Goal: Information Seeking & Learning: Check status

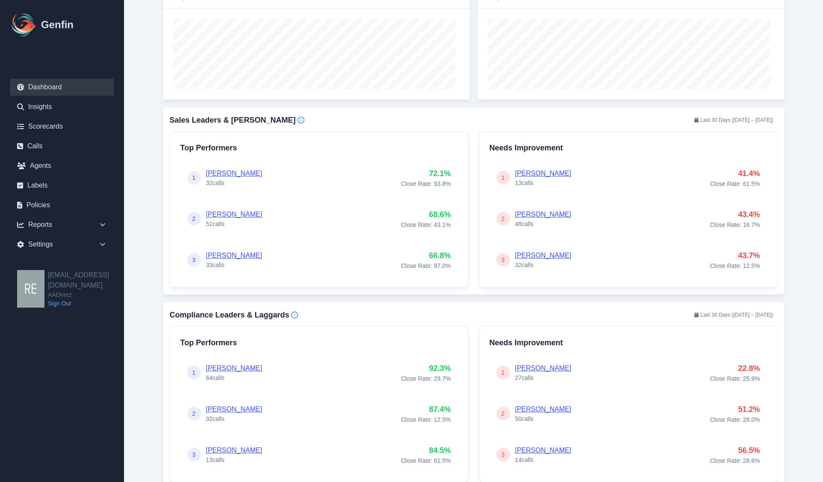
scroll to position [427, 0]
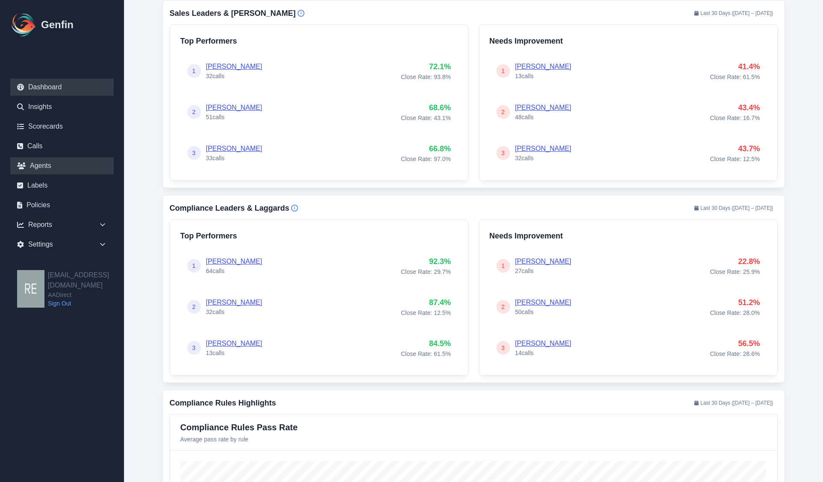
click at [44, 159] on link "Agents" at bounding box center [61, 165] width 103 height 17
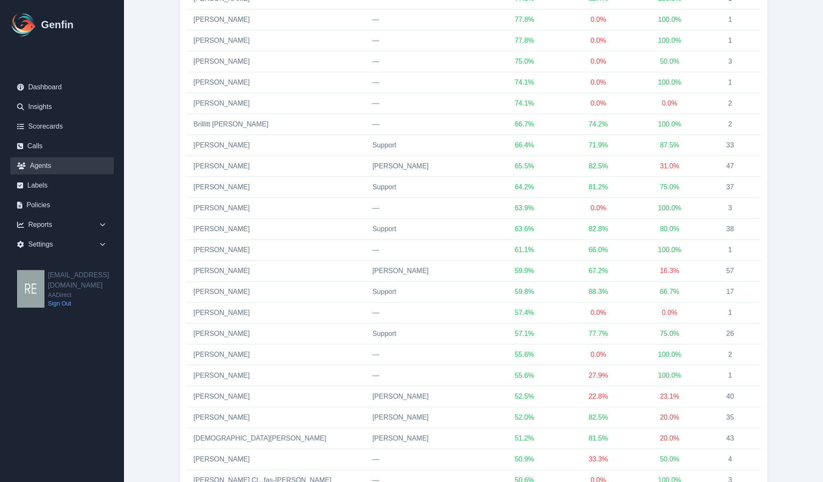
scroll to position [148, 0]
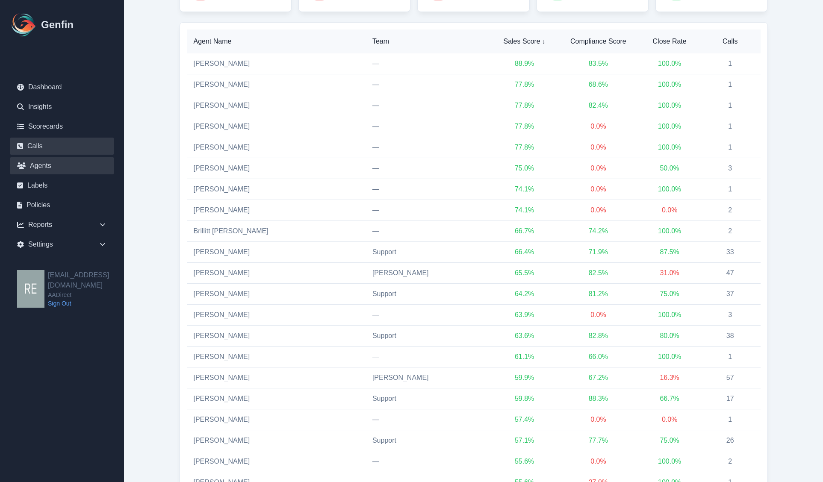
click at [27, 140] on link "Calls" at bounding box center [61, 146] width 103 height 17
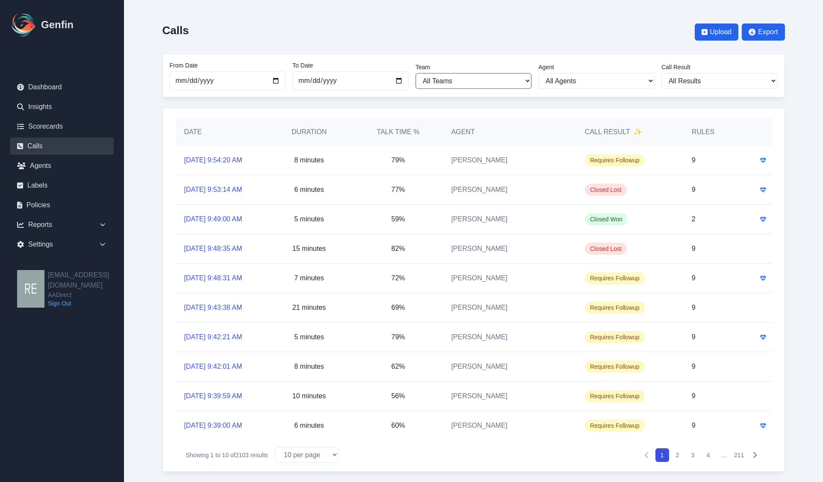
drag, startPoint x: 506, startPoint y: 78, endPoint x: 499, endPoint y: 73, distance: 9.0
click at [503, 90] on div "From Date [DATE] To Date [DATE] Team All Teams [PERSON_NAME] Support Agent All …" at bounding box center [474, 75] width 608 height 29
select select "2"
click at [419, 73] on select "All Teams Hugo Jesse Support" at bounding box center [473, 81] width 116 height 16
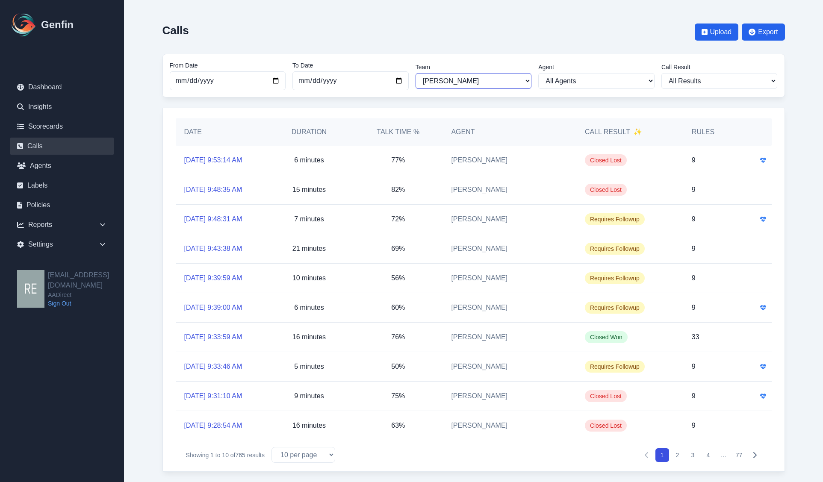
scroll to position [8, 0]
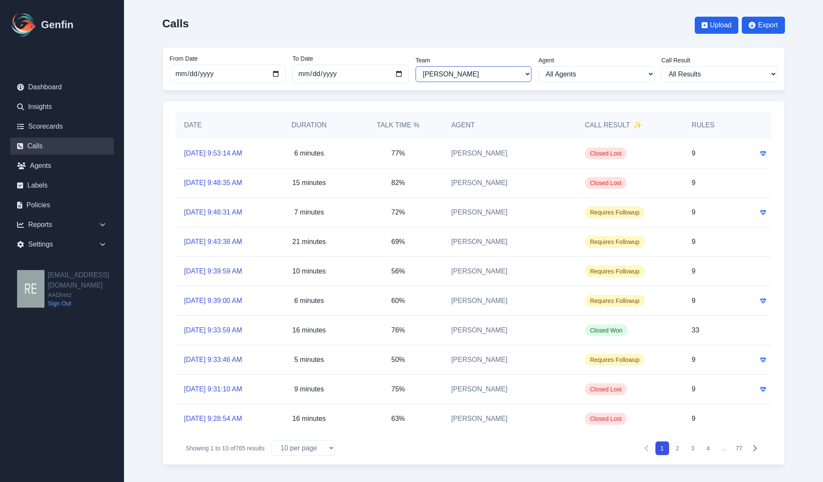
drag, startPoint x: 503, startPoint y: 73, endPoint x: 492, endPoint y: 80, distance: 12.9
click at [503, 73] on select "All Teams Hugo Jesse Support" at bounding box center [473, 74] width 116 height 16
select select
click at [419, 73] on select "All Teams Hugo Jesse Support" at bounding box center [473, 74] width 116 height 16
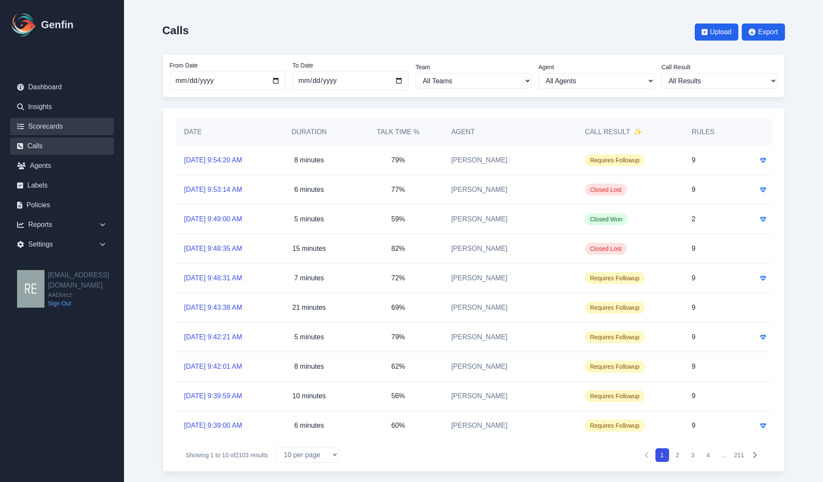
click at [49, 124] on link "Scorecards" at bounding box center [61, 126] width 103 height 17
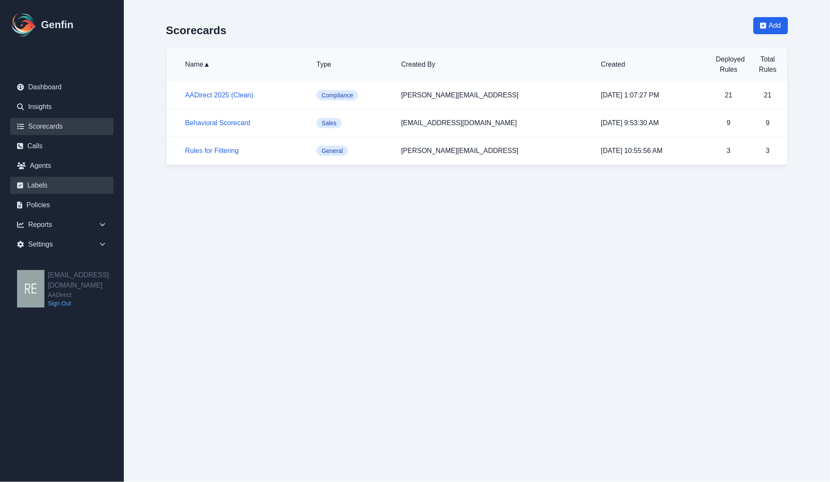
click at [29, 188] on link "Labels" at bounding box center [61, 185] width 103 height 17
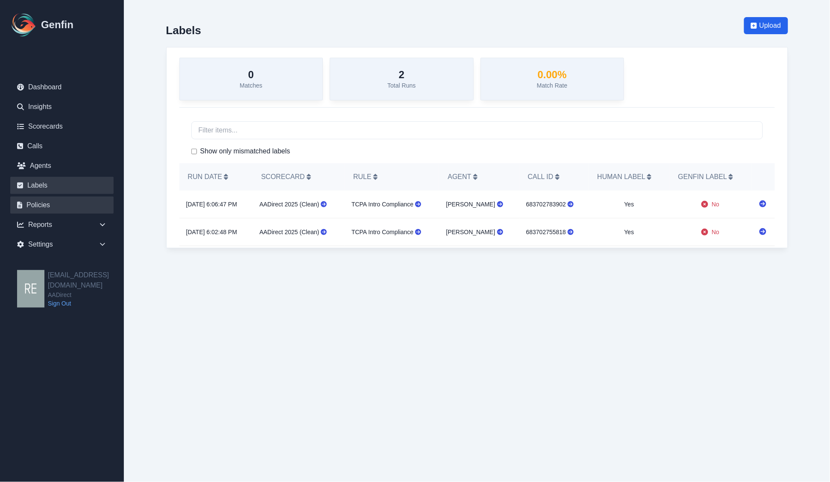
click at [43, 210] on link "Policies" at bounding box center [61, 205] width 103 height 17
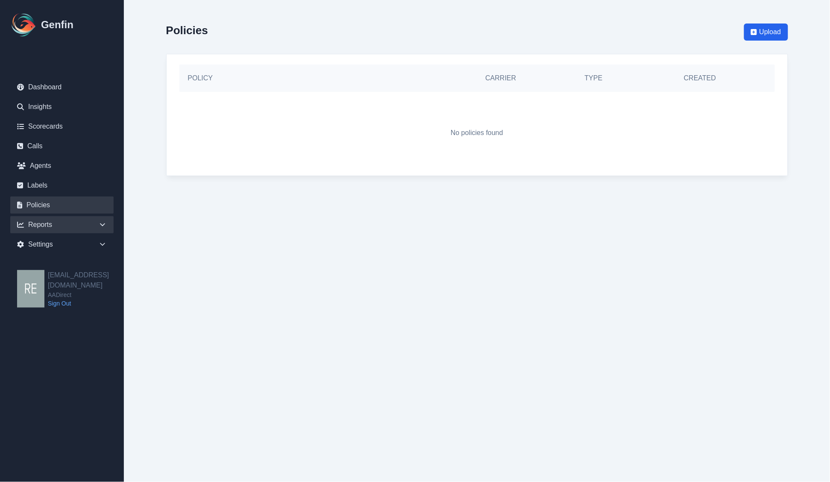
click at [48, 223] on div "Reports" at bounding box center [61, 224] width 103 height 17
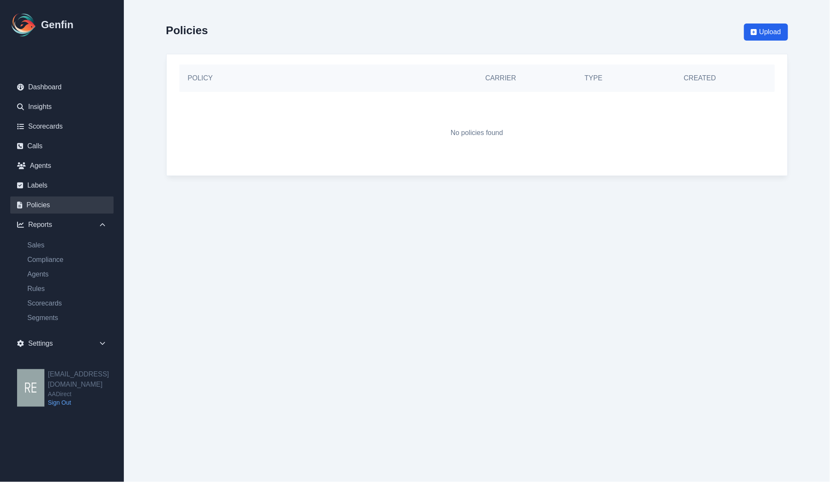
click at [70, 78] on nav "Dashboard Insights Scorecards Calls Agents Labels Policies Reports Sales Compli…" at bounding box center [62, 217] width 124 height 304
click at [61, 89] on link "Dashboard" at bounding box center [61, 87] width 103 height 17
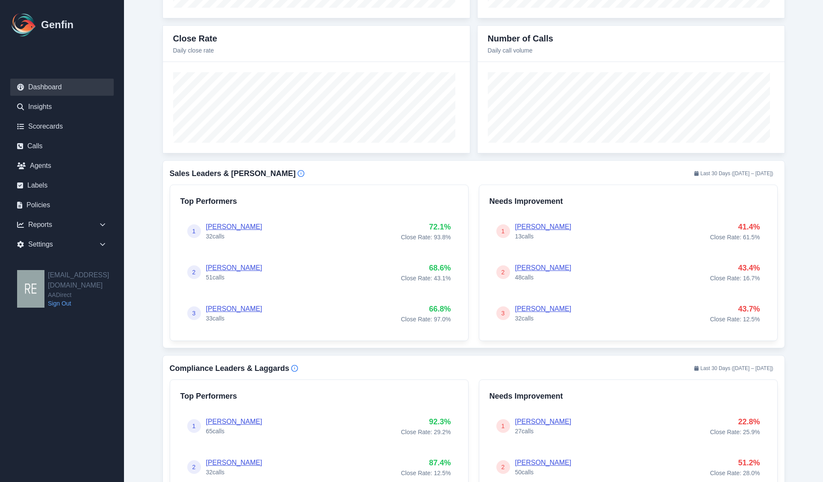
scroll to position [374, 0]
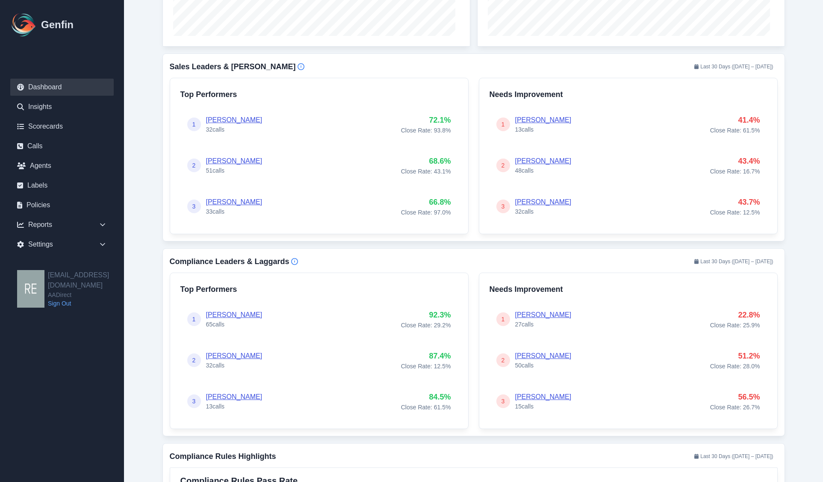
click at [224, 118] on link "Iris Luna" at bounding box center [234, 119] width 56 height 7
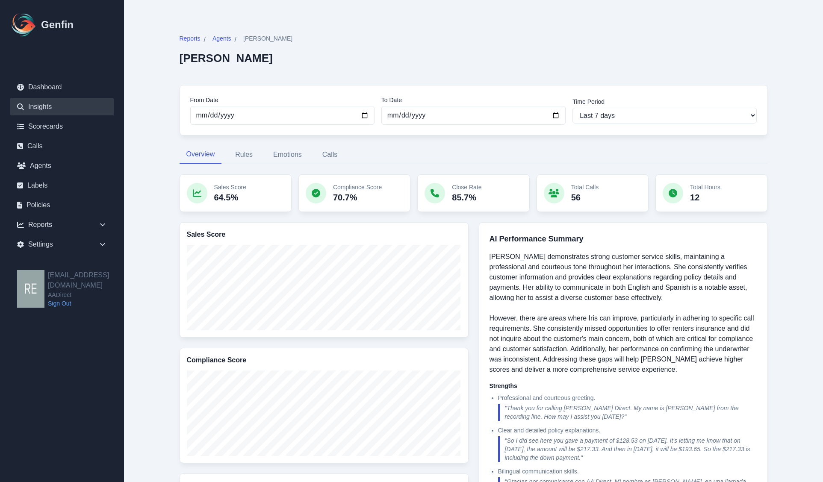
click at [37, 109] on link "Insights" at bounding box center [61, 106] width 103 height 17
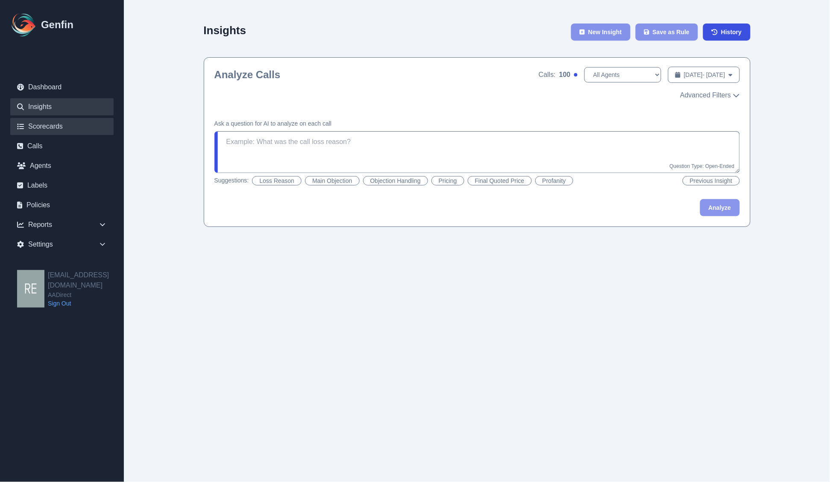
click at [44, 127] on link "Scorecards" at bounding box center [61, 126] width 103 height 17
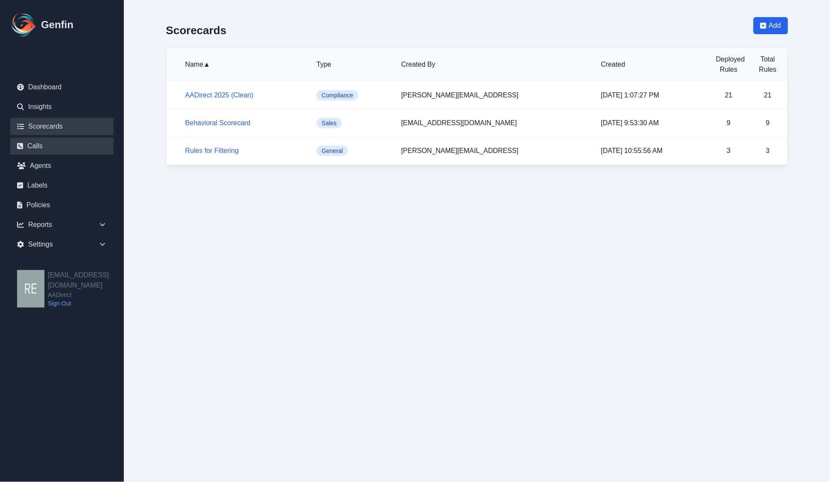
click at [38, 144] on link "Calls" at bounding box center [61, 146] width 103 height 17
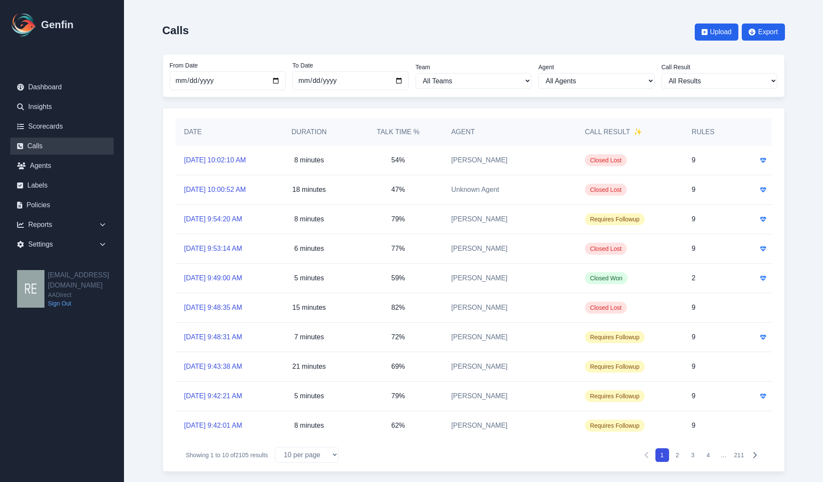
scroll to position [25, 0]
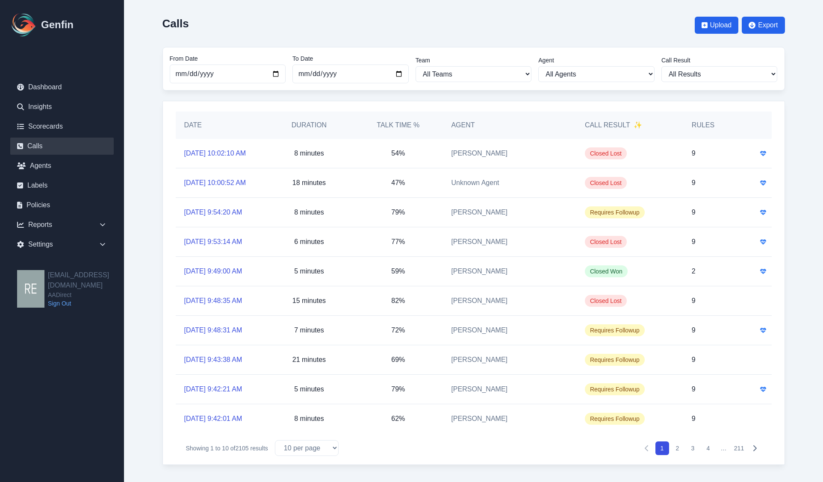
click at [677, 452] on button "2" at bounding box center [678, 448] width 14 height 14
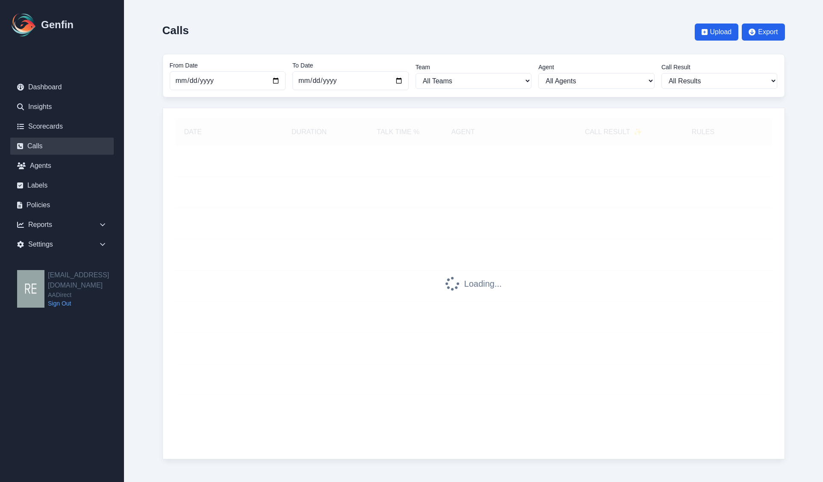
scroll to position [0, 0]
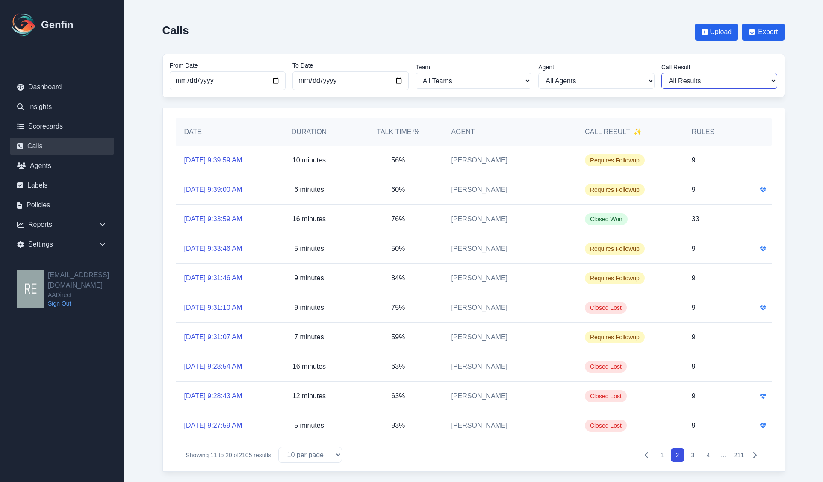
click at [719, 84] on select "All Results Closed Won Closed Lost Requires Followup" at bounding box center [719, 81] width 116 height 16
select select "Yes"
click at [665, 73] on select "All Results Closed Won Closed Lost Requires Followup" at bounding box center [719, 81] width 116 height 16
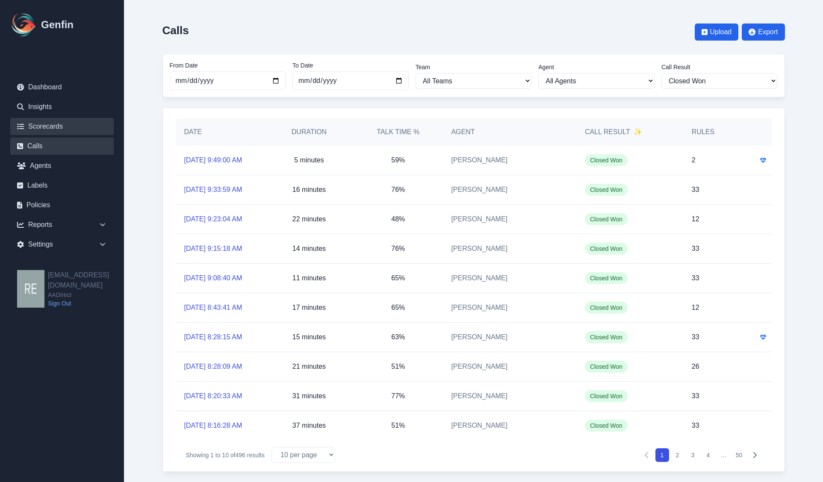
click at [63, 120] on link "Scorecards" at bounding box center [61, 126] width 103 height 17
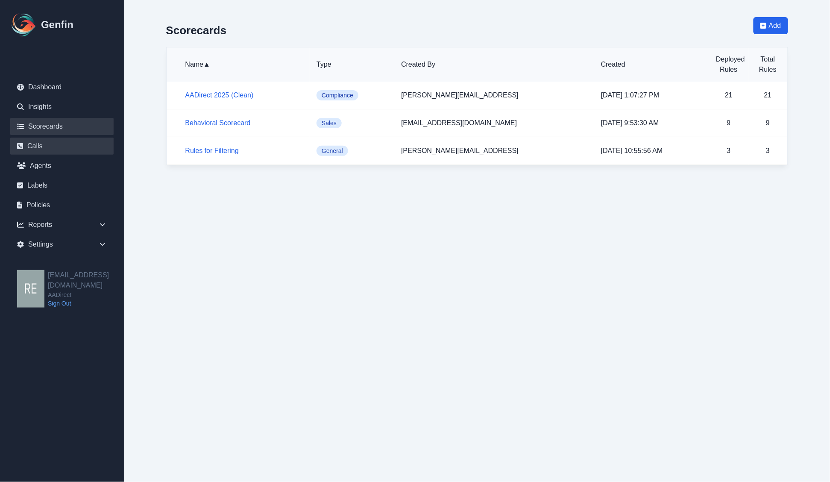
click at [58, 144] on link "Calls" at bounding box center [61, 146] width 103 height 17
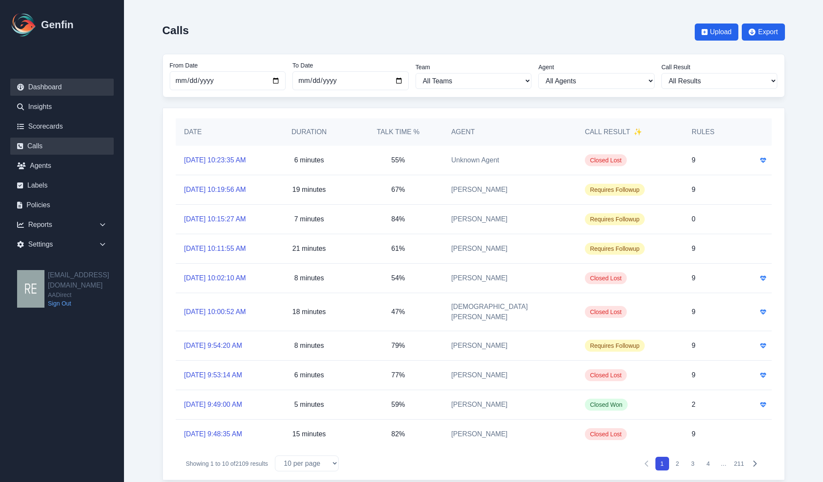
click at [48, 92] on link "Dashboard" at bounding box center [61, 87] width 103 height 17
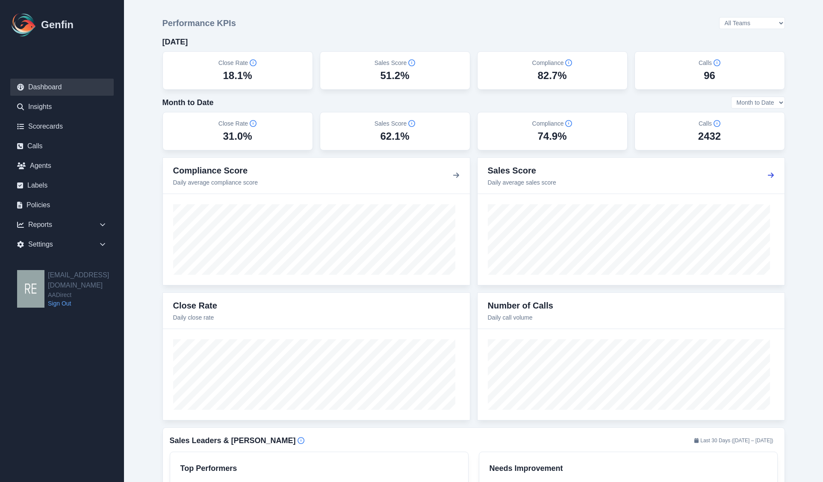
click at [768, 177] on icon "button" at bounding box center [770, 175] width 7 height 7
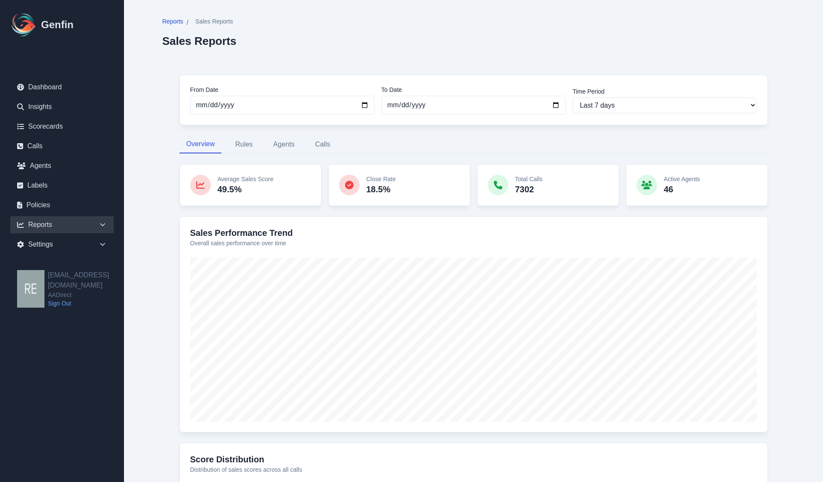
click at [171, 21] on span "Reports" at bounding box center [172, 21] width 21 height 9
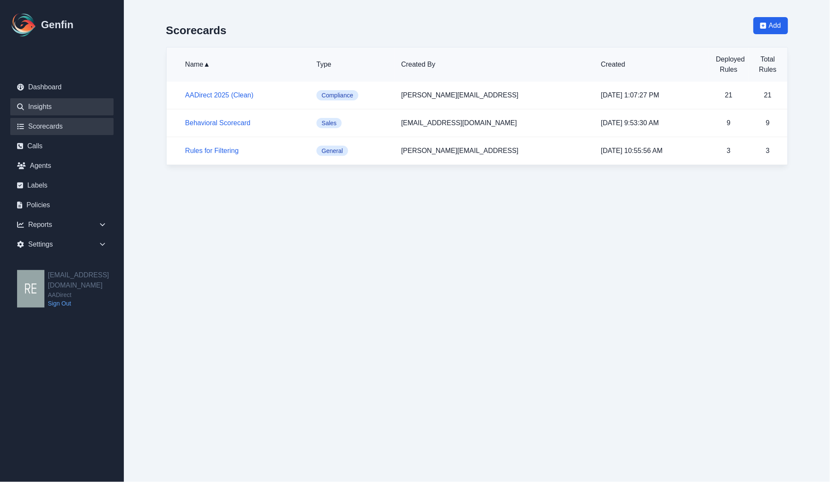
click at [46, 99] on link "Insights" at bounding box center [61, 106] width 103 height 17
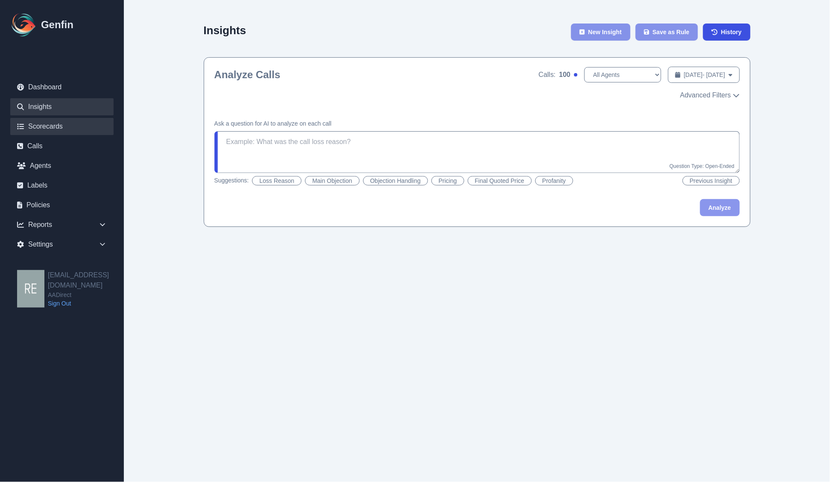
click at [61, 123] on link "Scorecards" at bounding box center [61, 126] width 103 height 17
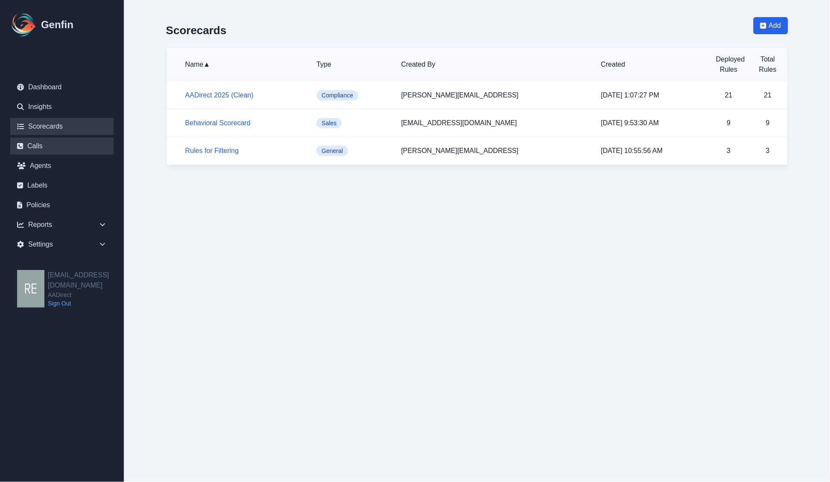
click at [31, 143] on link "Calls" at bounding box center [61, 146] width 103 height 17
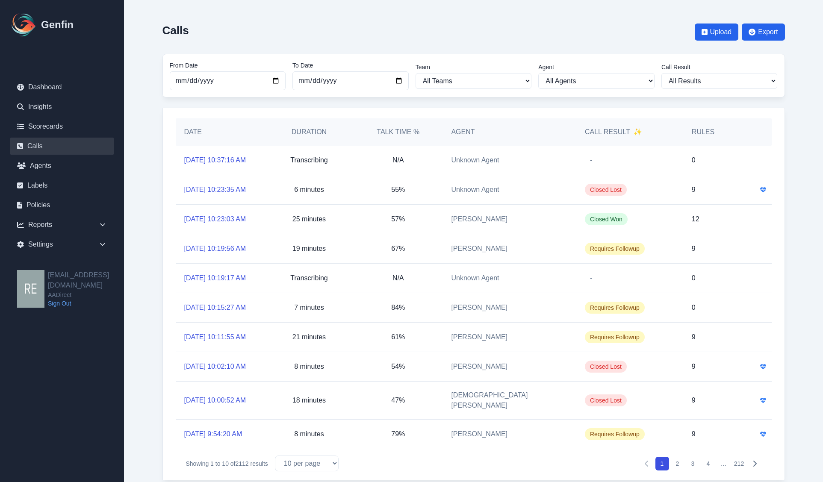
click at [739, 58] on div "From Date 2025-08-01 To Date 2025-09-30 Team All Teams Hugo Jesse Support Agent…" at bounding box center [473, 76] width 622 height 44
click at [733, 78] on select "All Results Closed Won Closed Lost Requires Followup" at bounding box center [719, 81] width 116 height 16
select select "Yes"
click at [665, 73] on select "All Results Closed Won Closed Lost Requires Followup" at bounding box center [719, 81] width 116 height 16
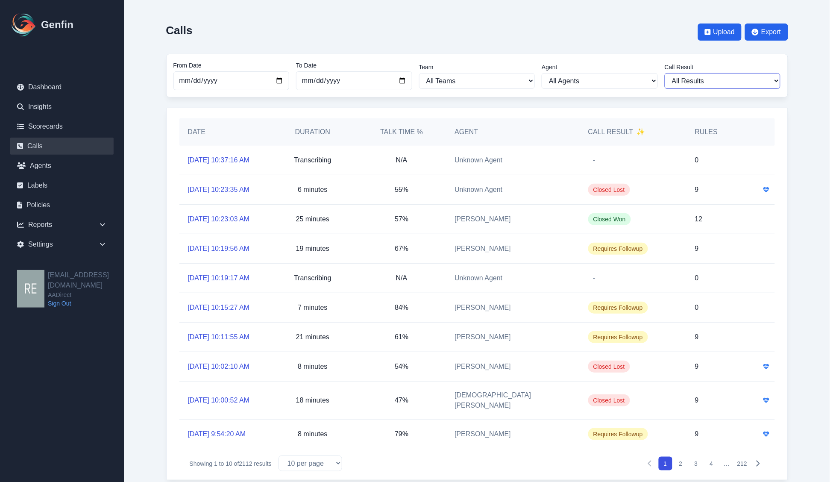
select select "Yes"
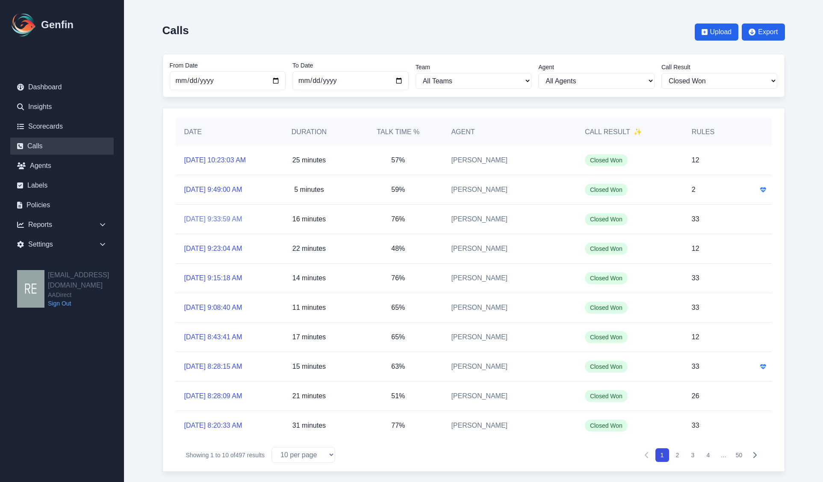
click at [231, 224] on link "9/30/2025, 9:33:59 AM" at bounding box center [213, 219] width 58 height 10
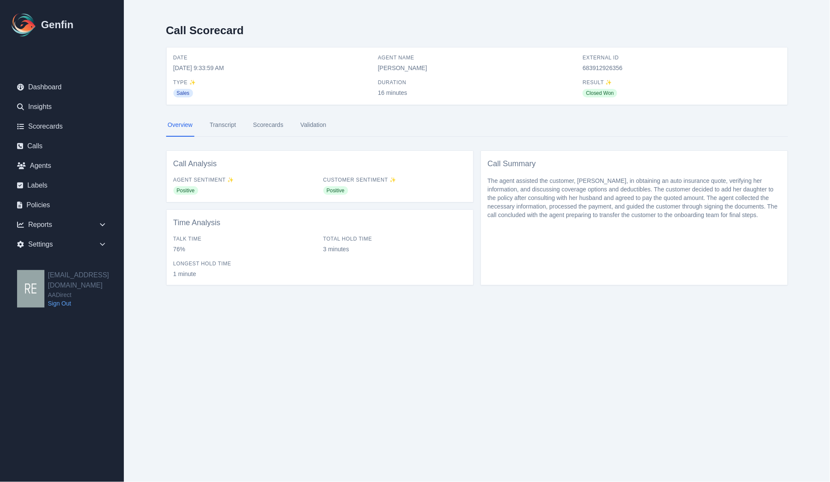
click at [259, 125] on link "Scorecards" at bounding box center [269, 125] width 34 height 23
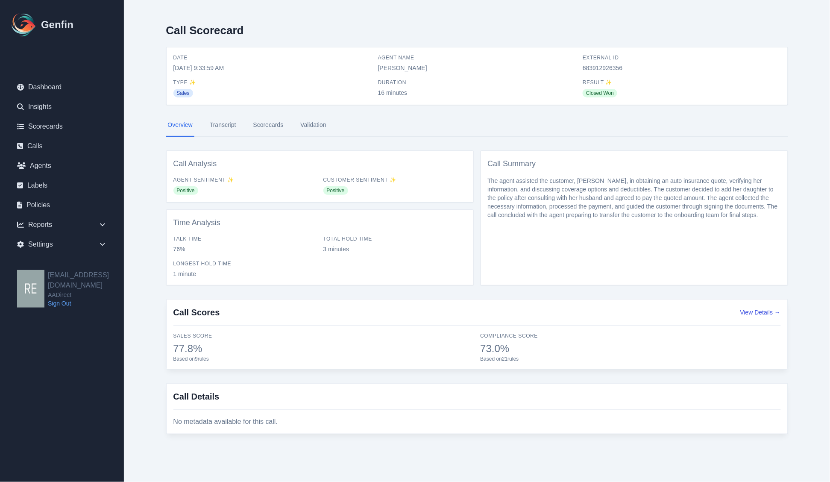
select select "Yes"
